Goal: Communication & Community: Answer question/provide support

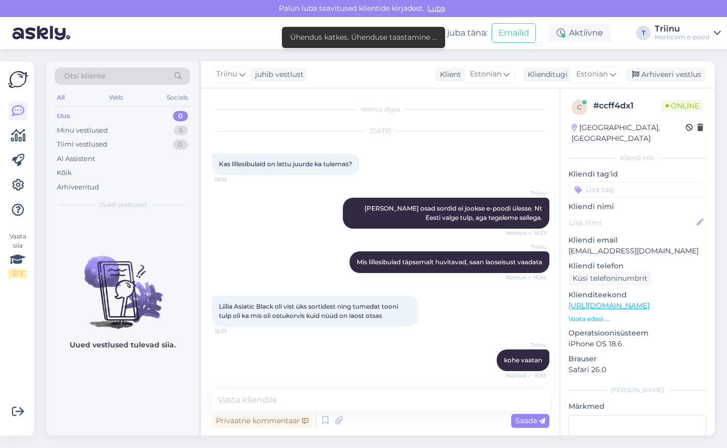
scroll to position [561, 0]
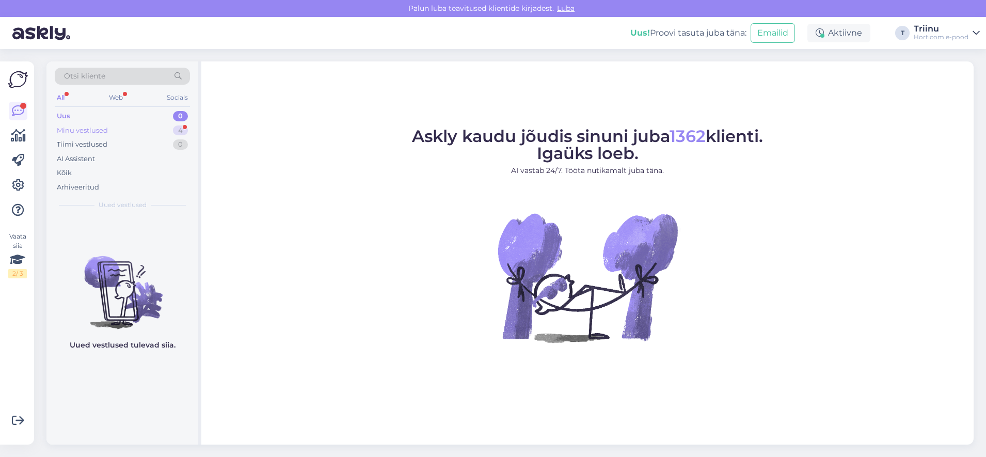
click at [156, 132] on div "Minu vestlused 4" at bounding box center [122, 130] width 135 height 14
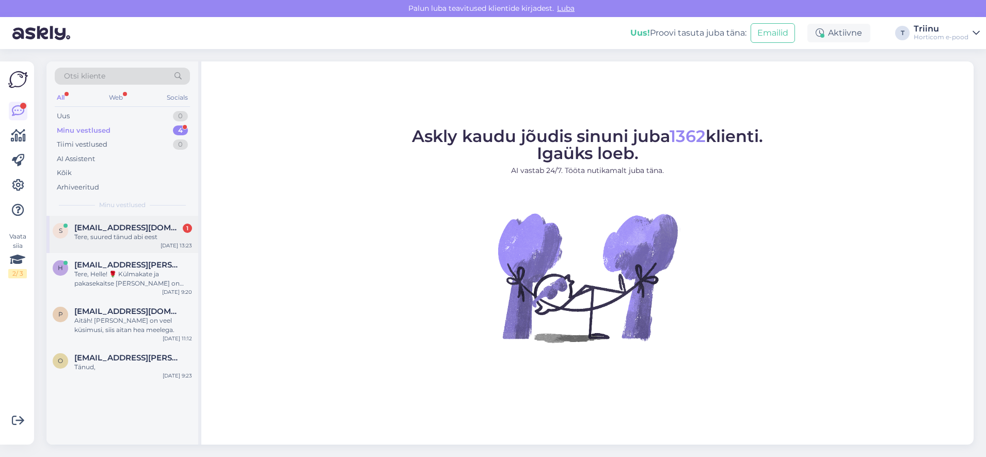
click at [118, 234] on div "Tere, suured tänud abi eest" at bounding box center [133, 236] width 118 height 9
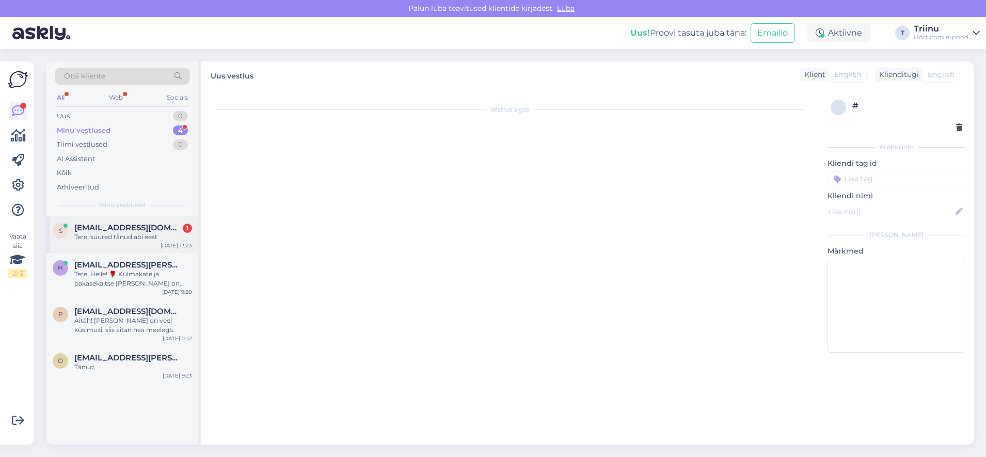
scroll to position [597, 0]
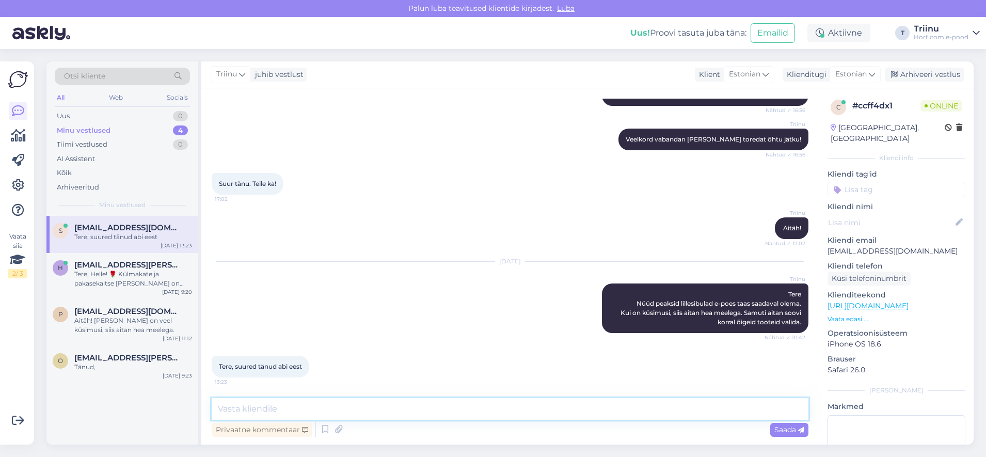
click at [323, 409] on textarea at bounding box center [510, 409] width 597 height 22
type textarea "Aitäh ja toredat päeva jätku!"
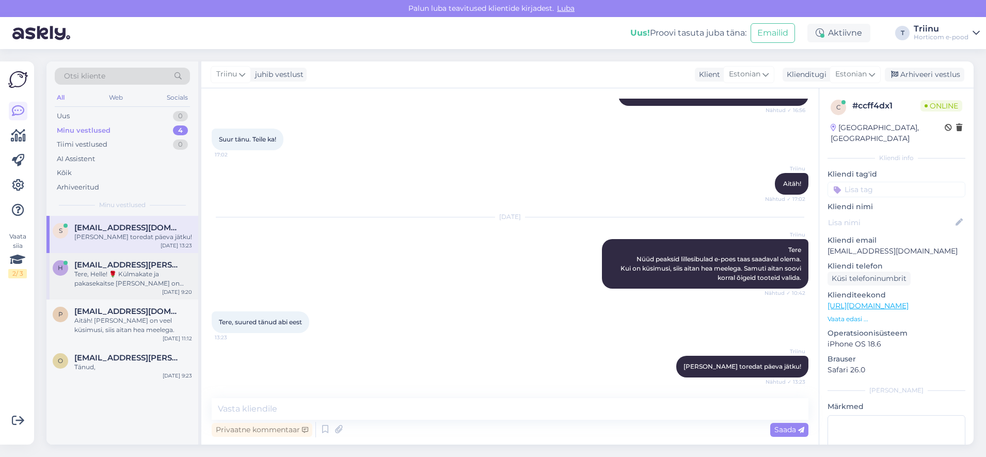
click at [126, 273] on div "Tere, Helle! 🌹 Külmakate ja pakasekaitse kangas on sarnase eesmärgiga, kuid vei…" at bounding box center [133, 278] width 118 height 19
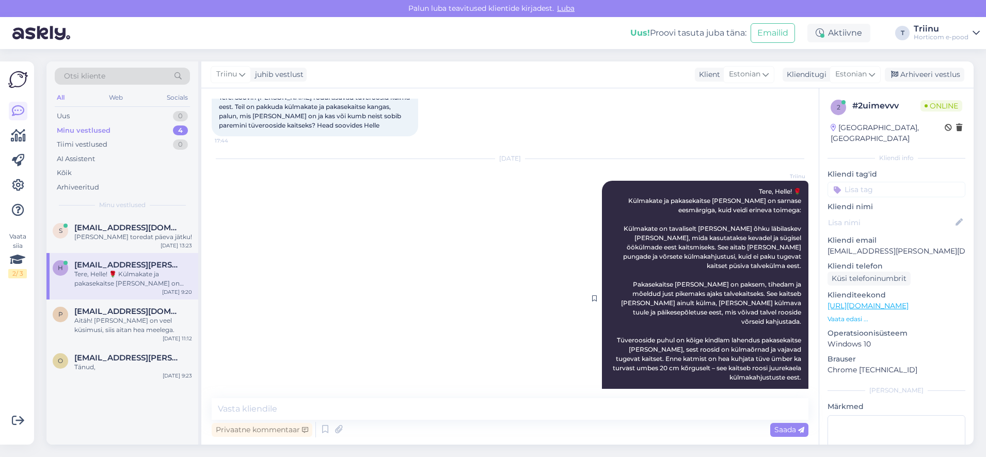
scroll to position [115, 0]
